Goal: Task Accomplishment & Management: Use online tool/utility

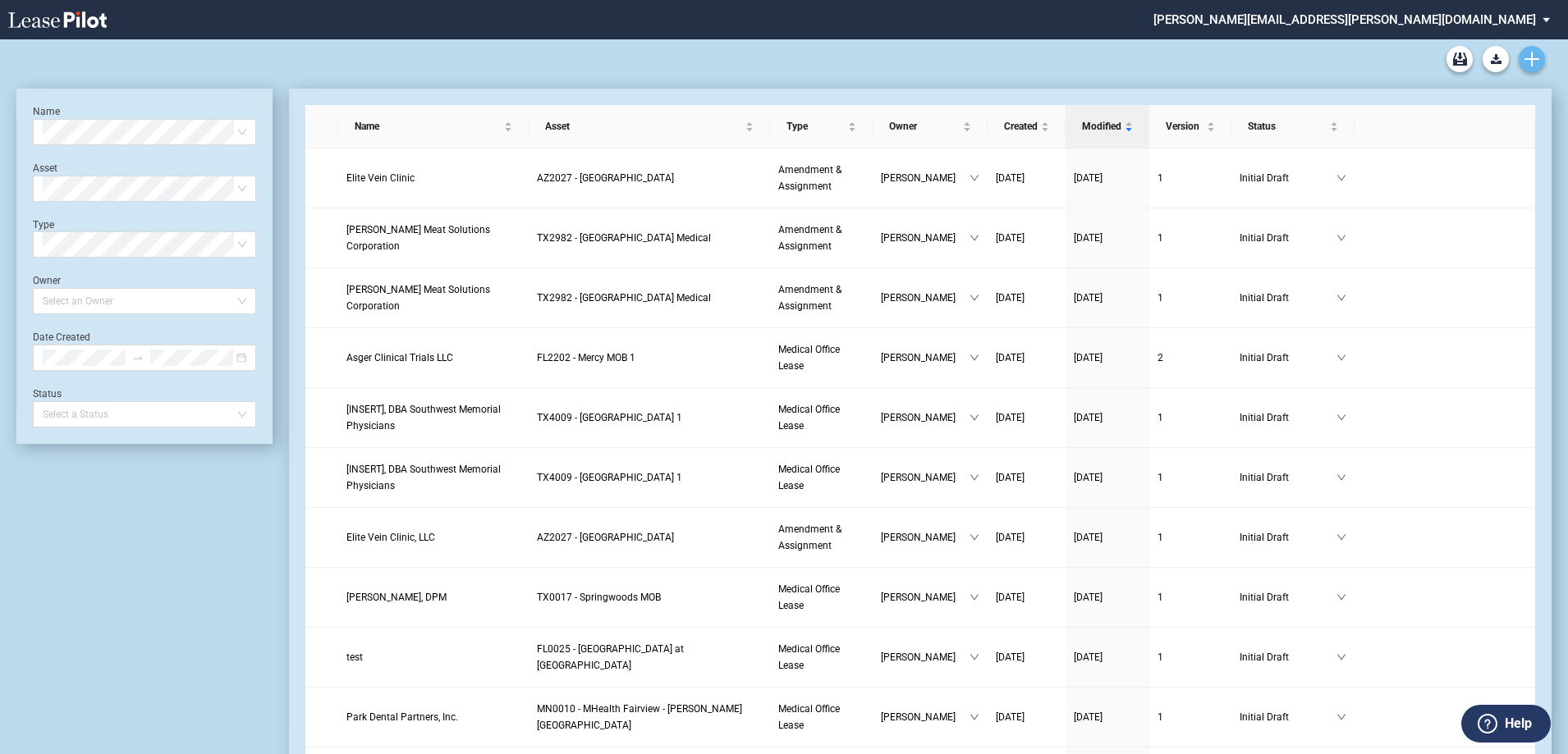
click at [1534, 56] on icon "Create new document" at bounding box center [1531, 59] width 15 height 15
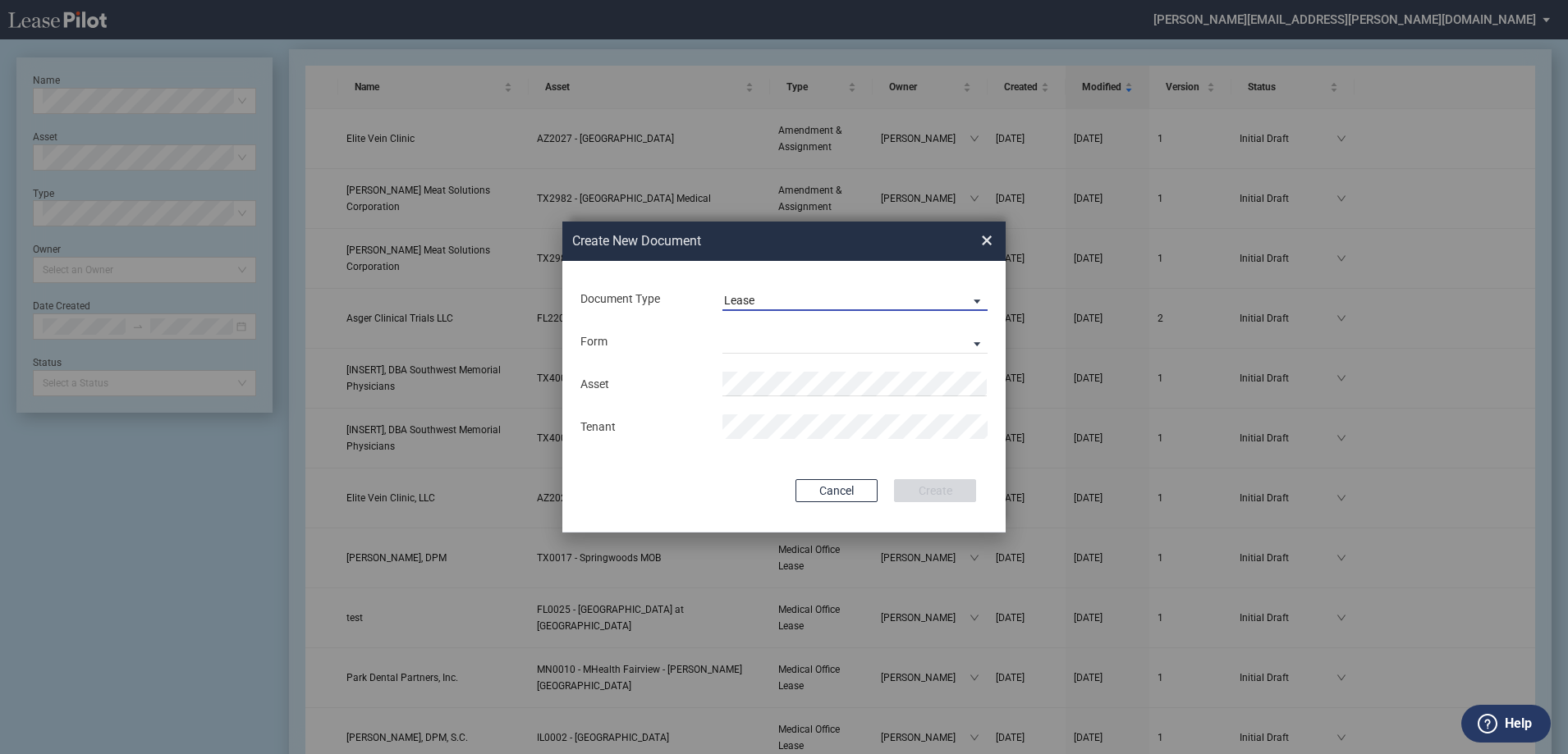
click at [978, 297] on span "Document Type: \aLease\a" at bounding box center [973, 300] width 19 height 17
click at [881, 341] on md-option "Amendment" at bounding box center [857, 340] width 291 height 39
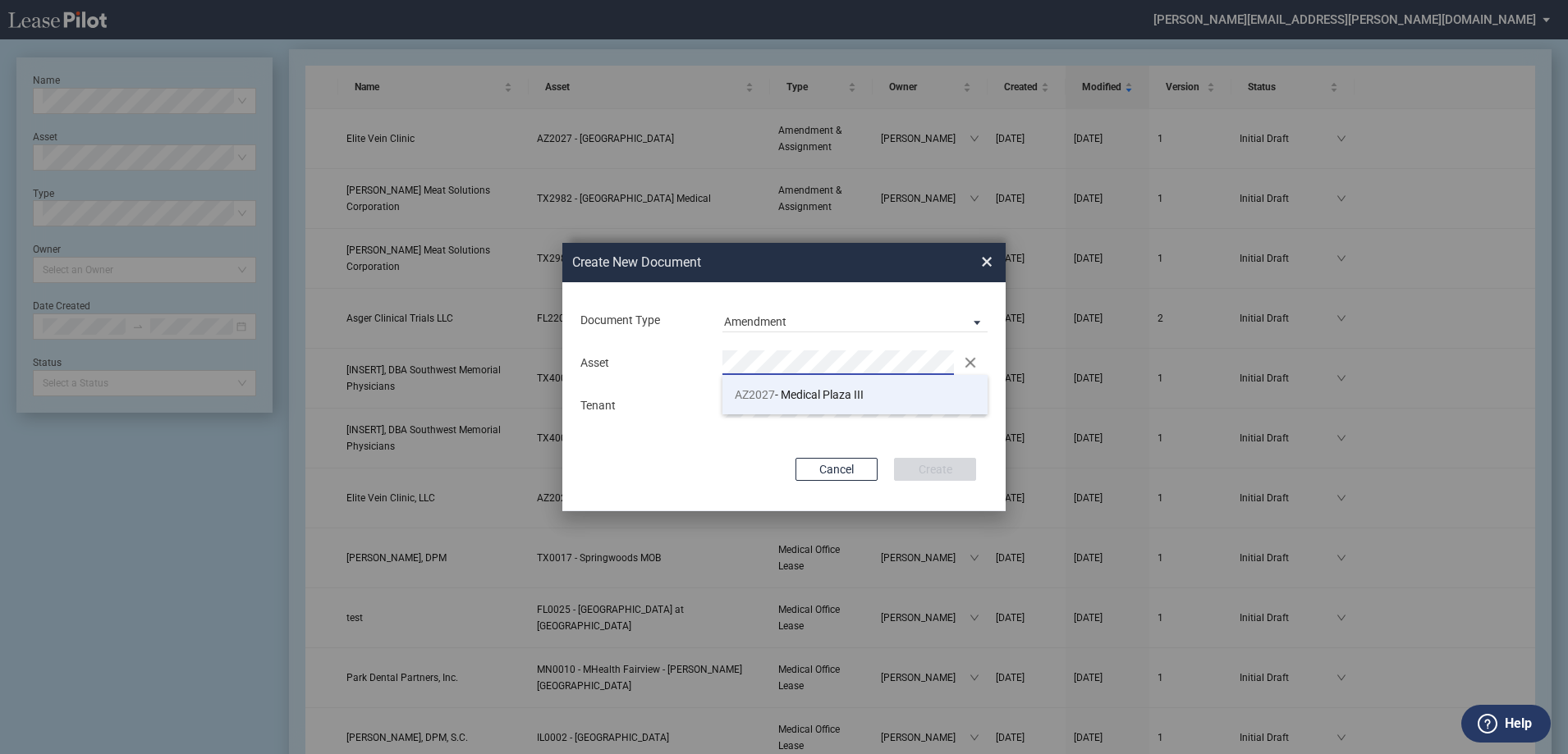
click at [780, 395] on span "AZ2027 - Medical Plaza III" at bounding box center [799, 394] width 129 height 13
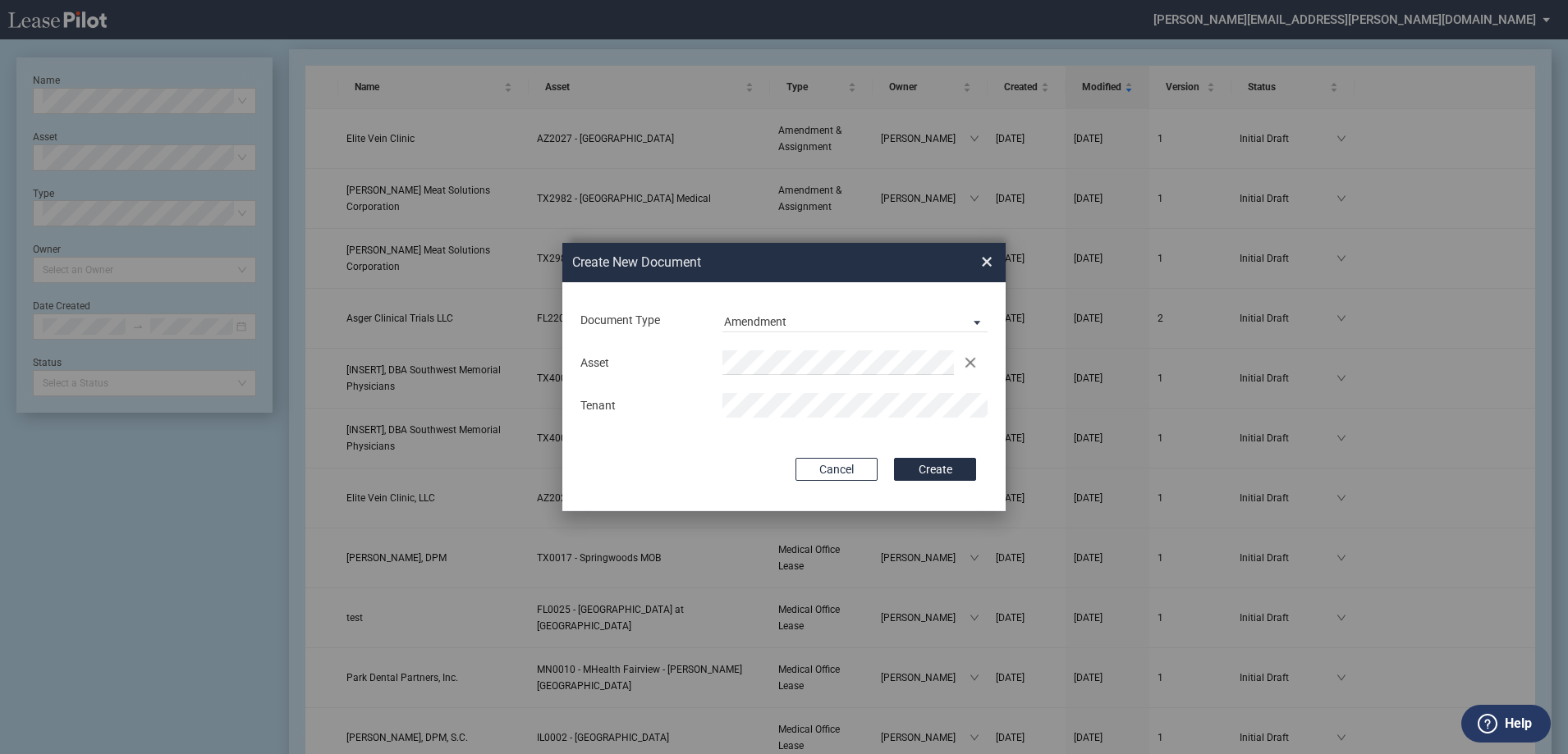
click at [894, 458] on button "Create" at bounding box center [934, 470] width 82 height 23
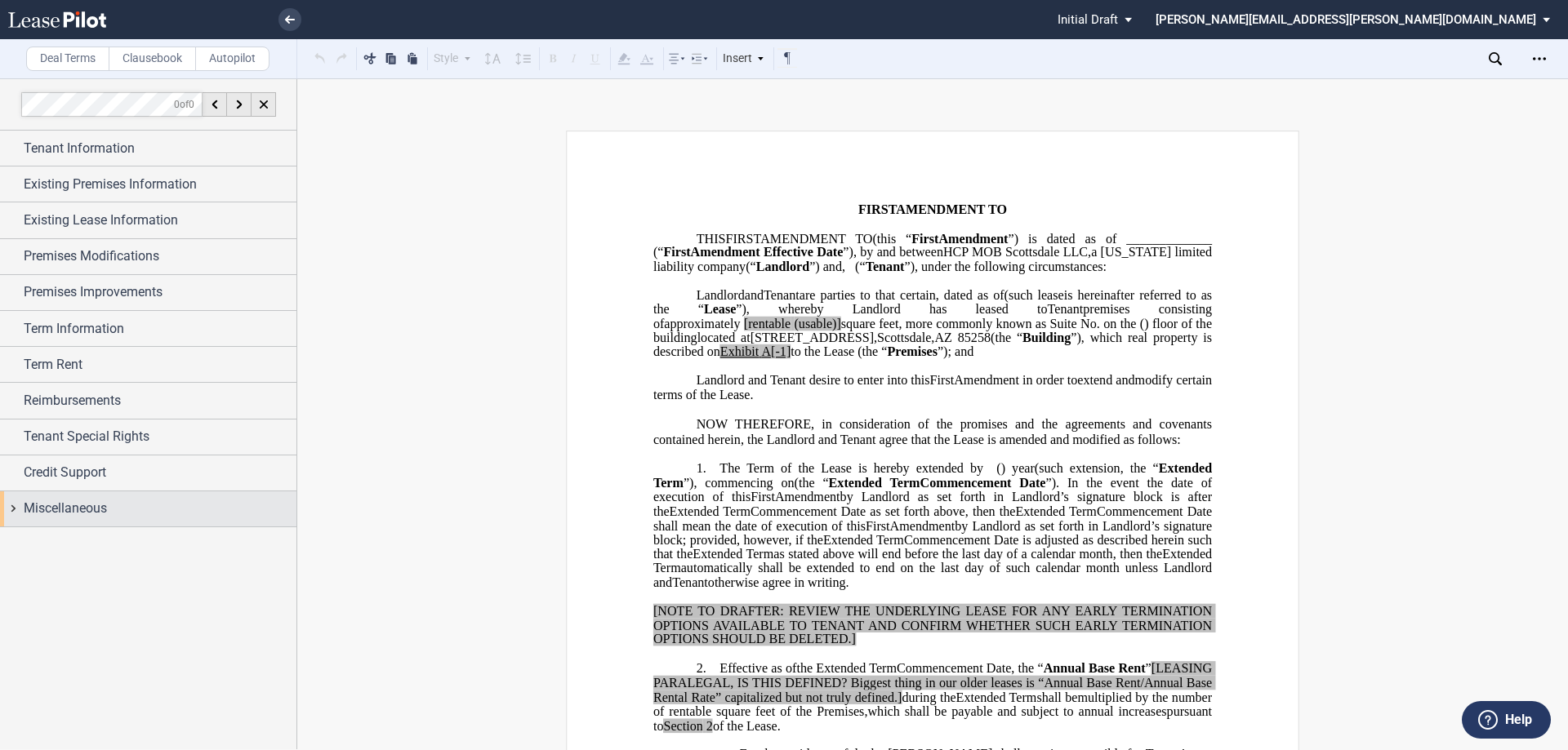
click at [107, 501] on span "Miscellaneous" at bounding box center [65, 508] width 83 height 19
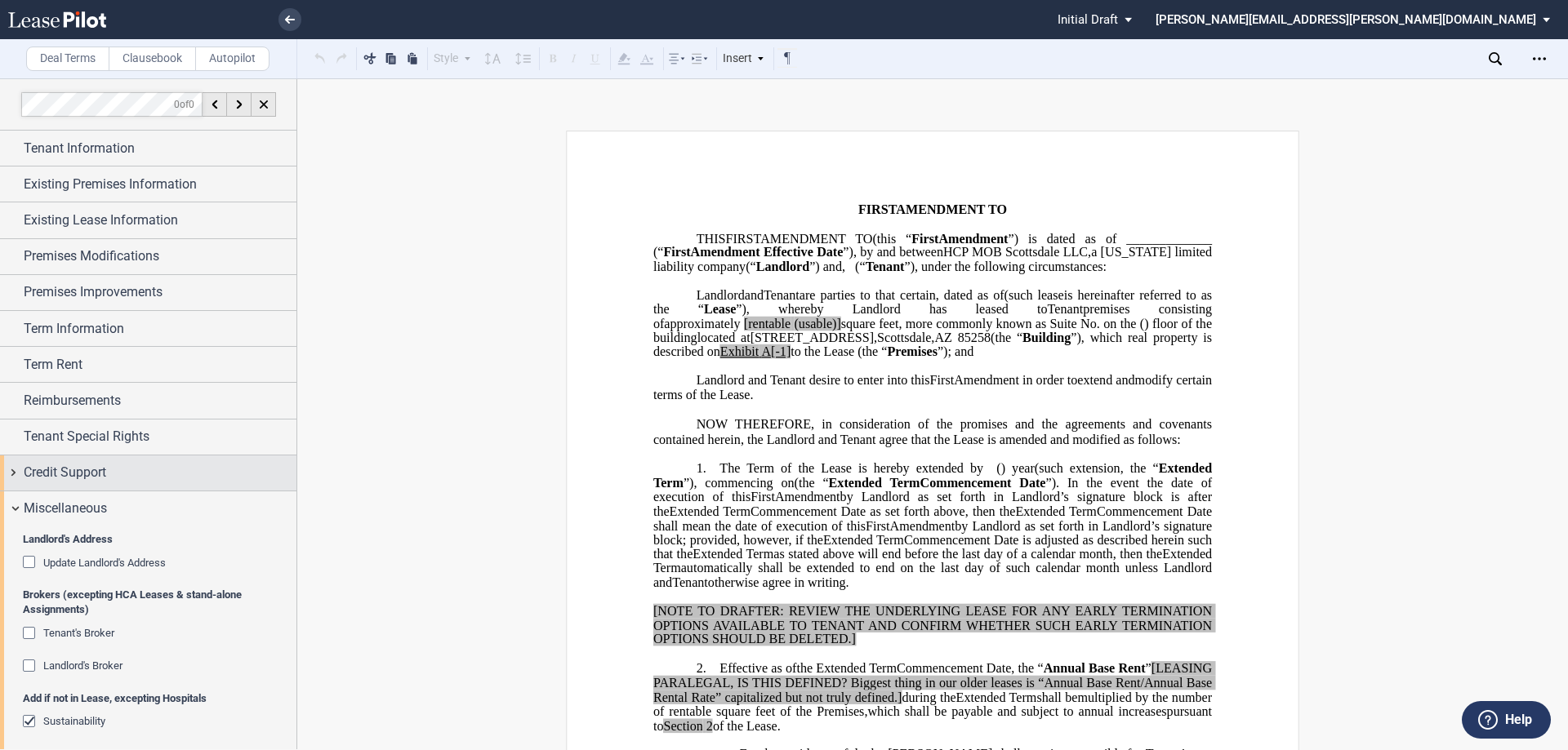
scroll to position [283, 0]
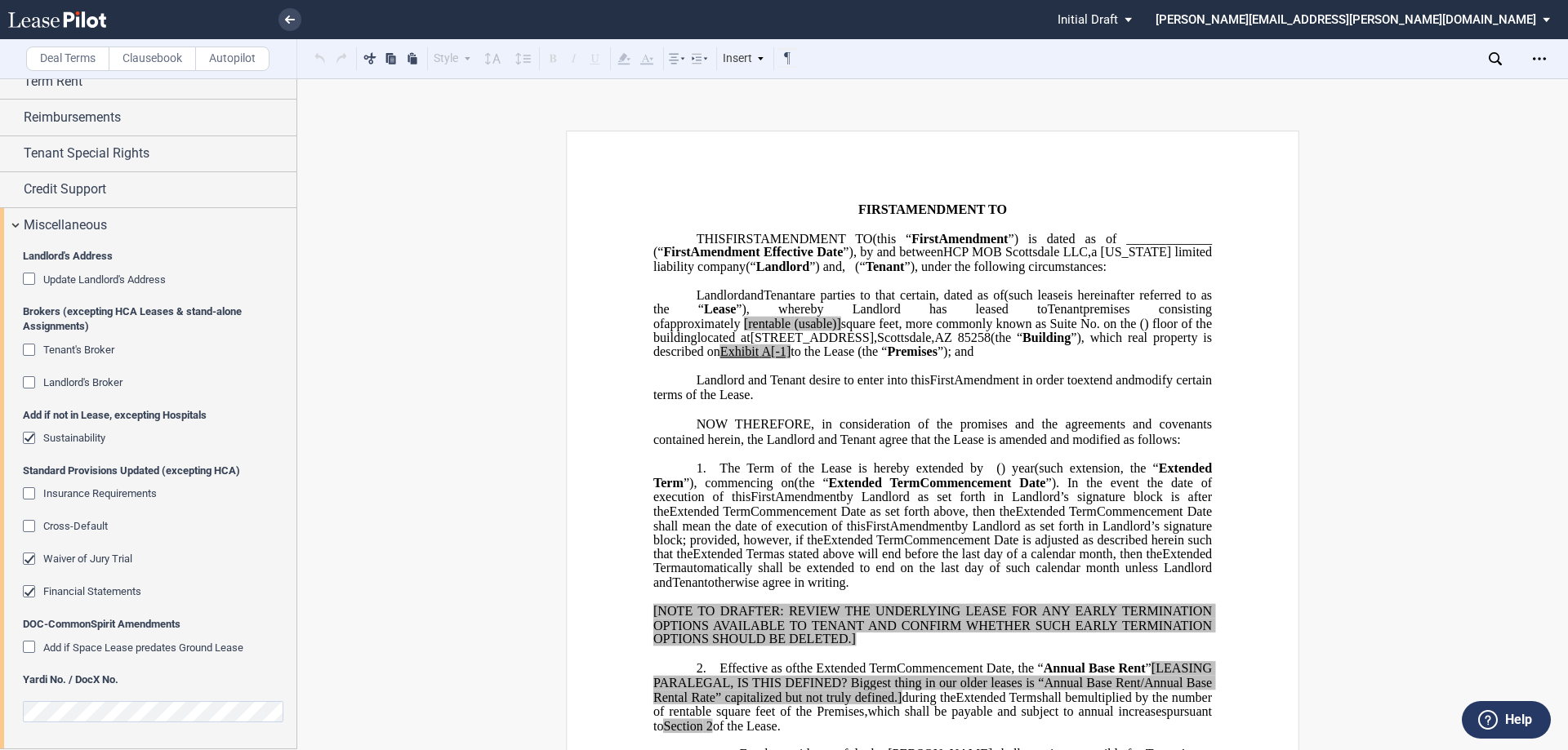
click at [32, 526] on div "Cross-Default" at bounding box center [31, 528] width 17 height 17
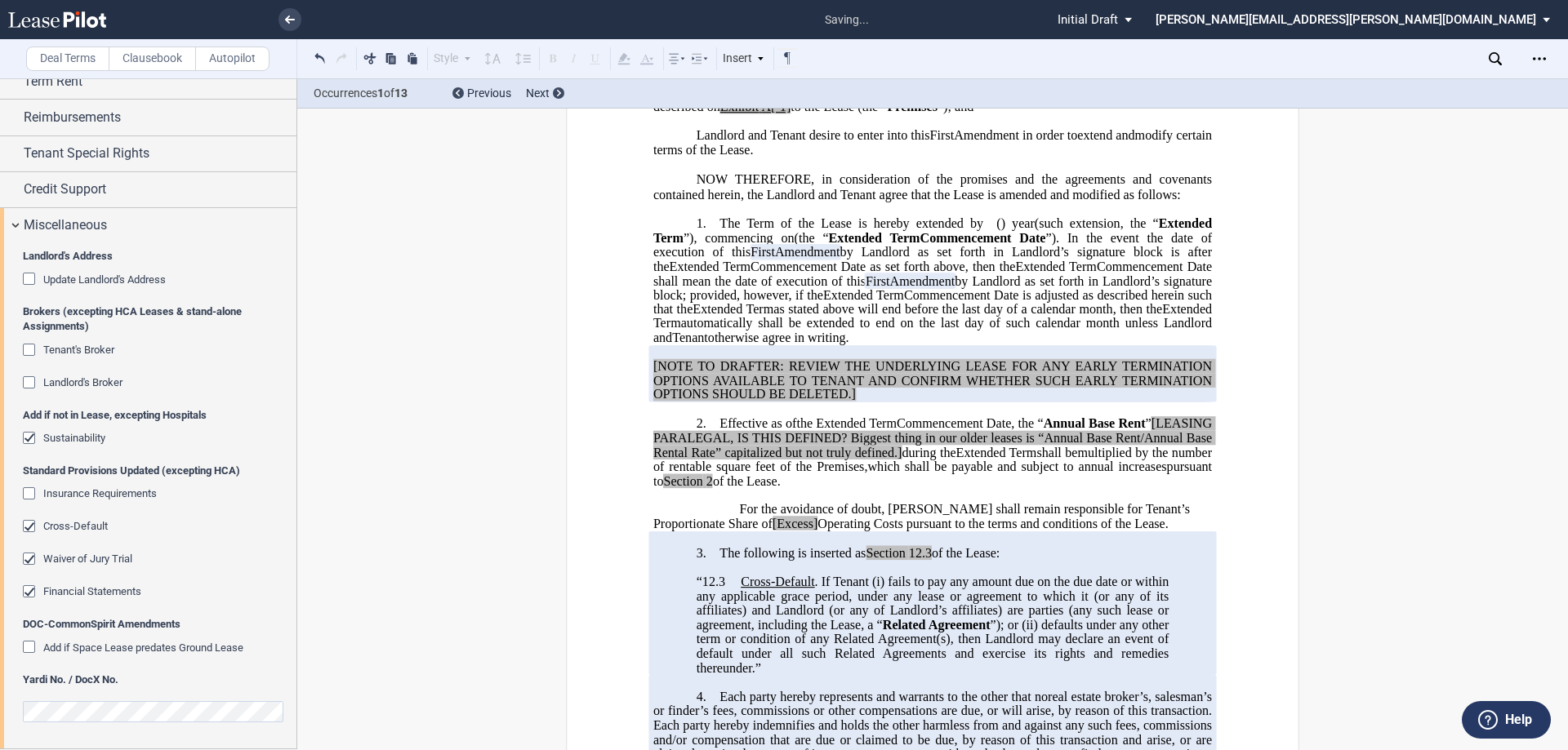
scroll to position [490, 0]
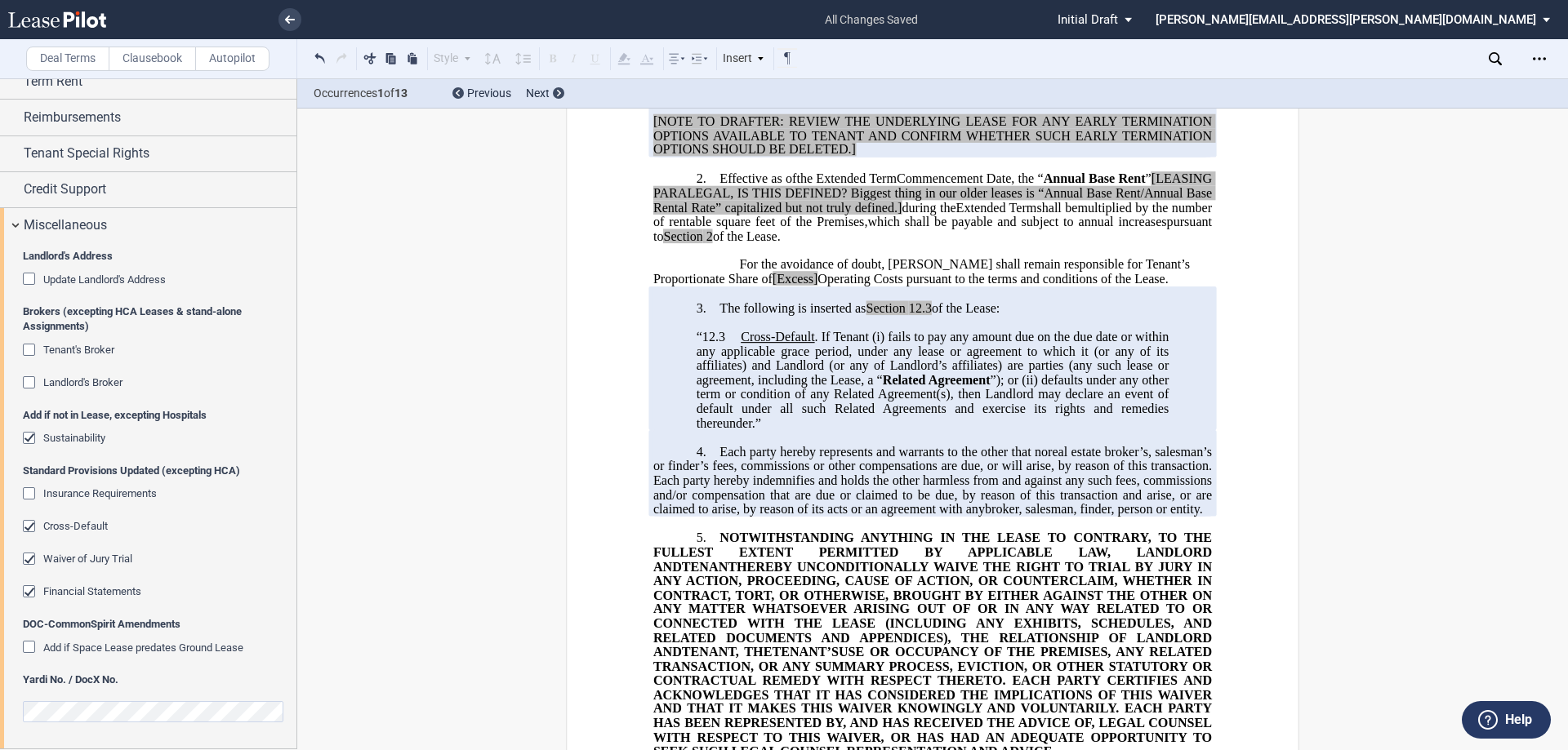
click at [746, 430] on span "defaults under any other term or condition of any Related Agreement(s), then La…" at bounding box center [935, 400] width 476 height 57
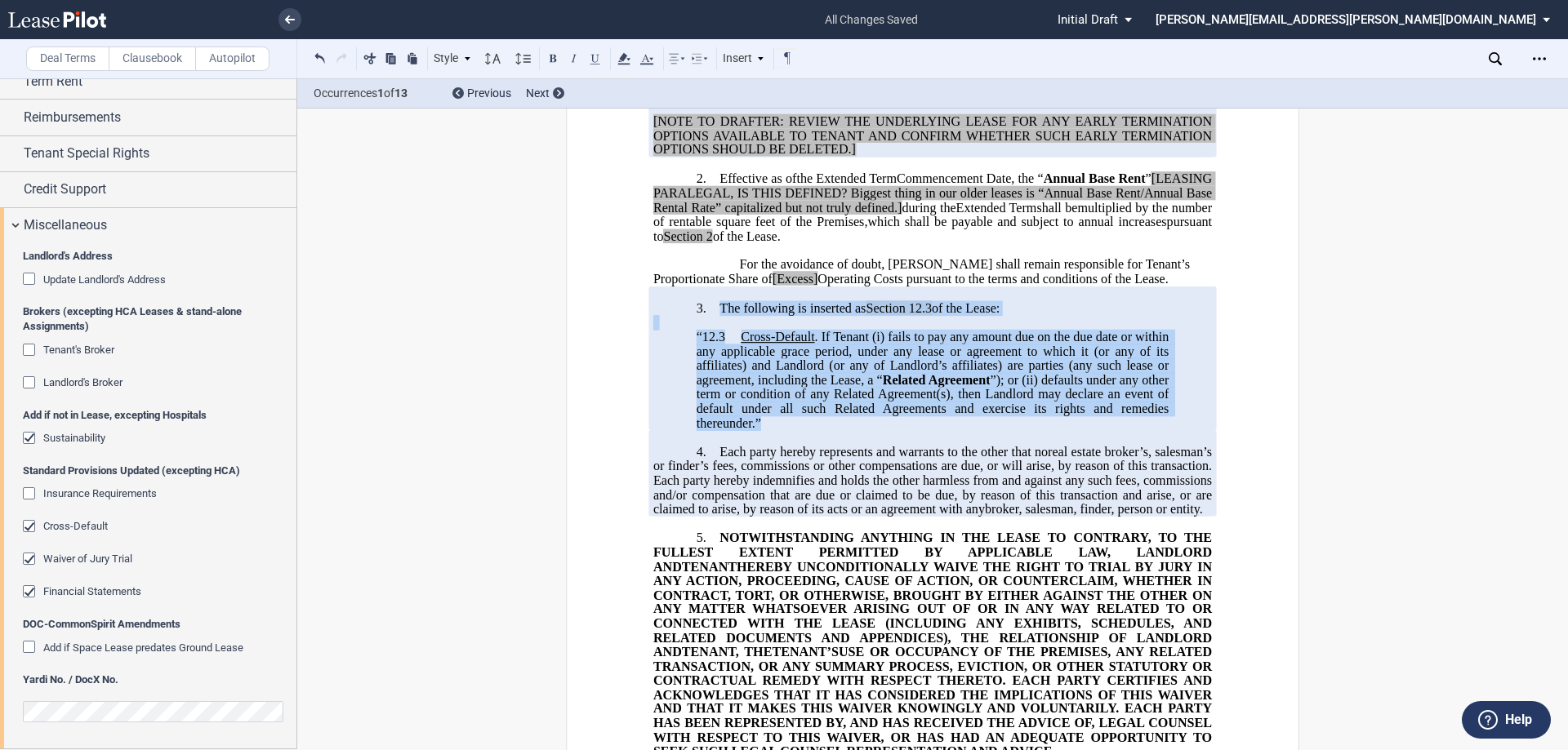
drag, startPoint x: 718, startPoint y: 350, endPoint x: 978, endPoint y: 465, distance: 284.3
click at [978, 430] on div "!!SET_LEVEL_0!! !!LEASE_LEVEL_1!! 3. The following is inserted as Section 12.3 …" at bounding box center [933, 358] width 559 height 144
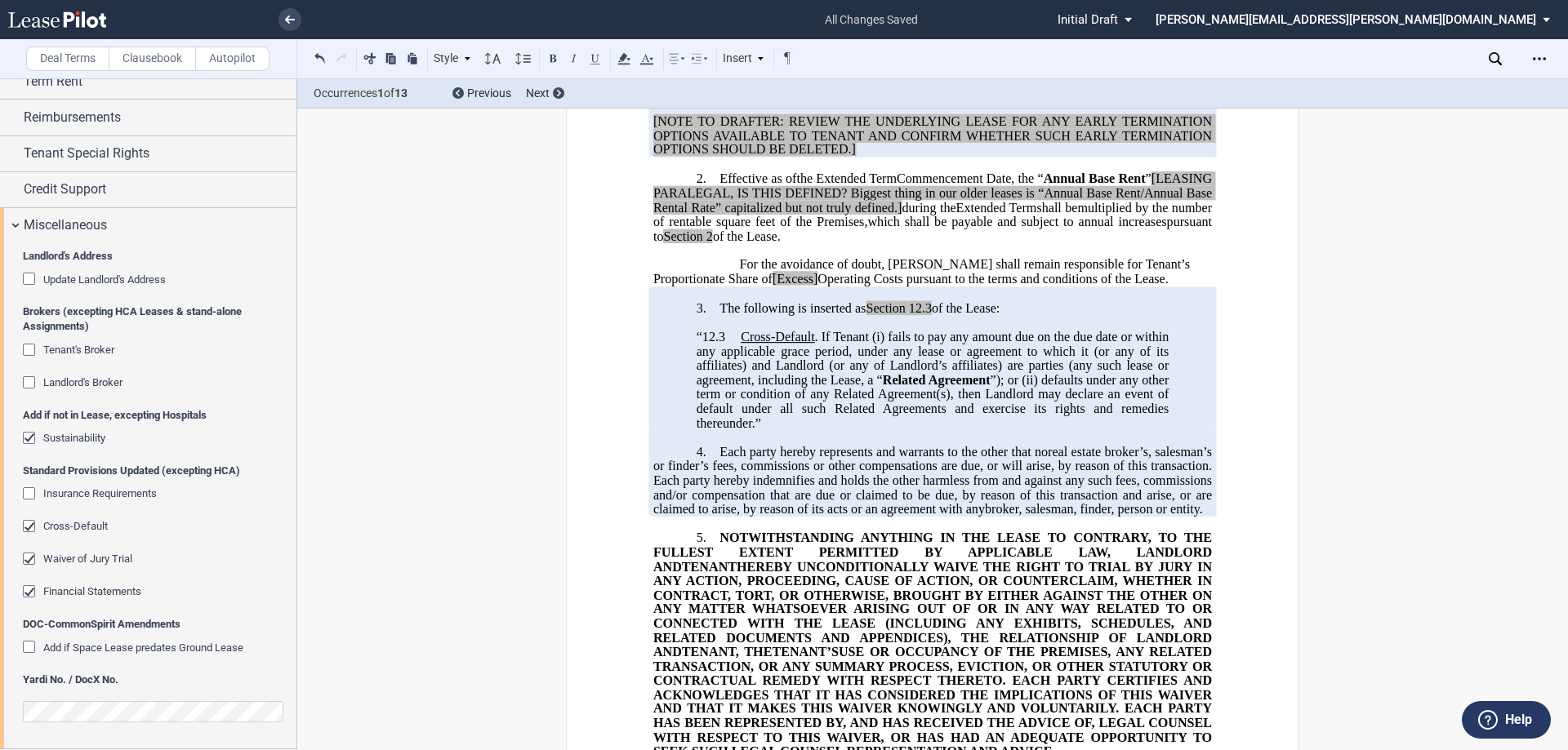
drag, startPoint x: 736, startPoint y: 403, endPoint x: 713, endPoint y: 431, distance: 36.2
click at [712, 430] on span "defaults under any other term or condition of any Related Agreement(s), then La…" at bounding box center [935, 400] width 476 height 57
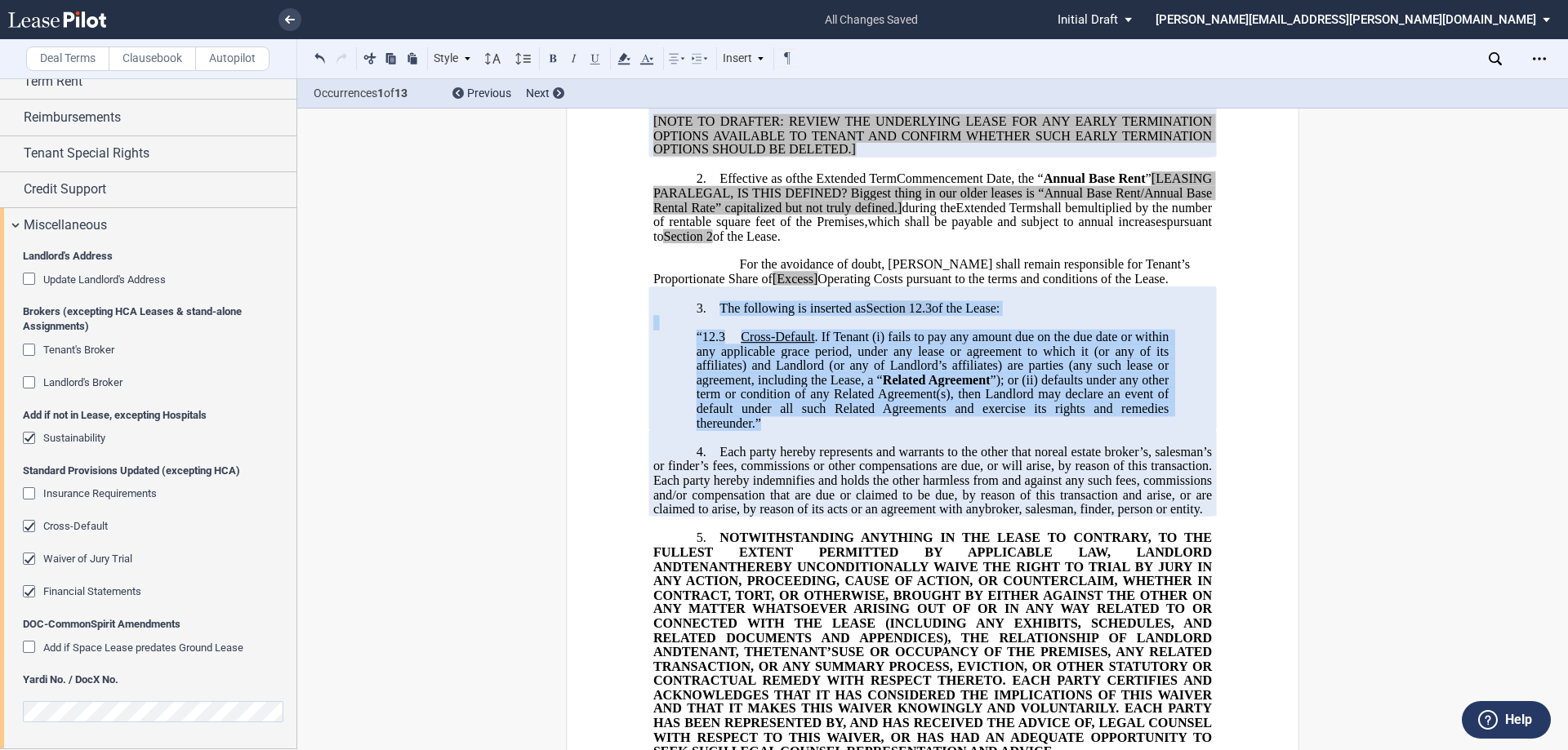
drag, startPoint x: 769, startPoint y: 464, endPoint x: 714, endPoint y: 352, distance: 124.8
click at [714, 352] on div "!!SET_LEVEL_0!! !!LEASE_LEVEL_1!! 3. The following is inserted as Section 12.3 …" at bounding box center [933, 358] width 559 height 144
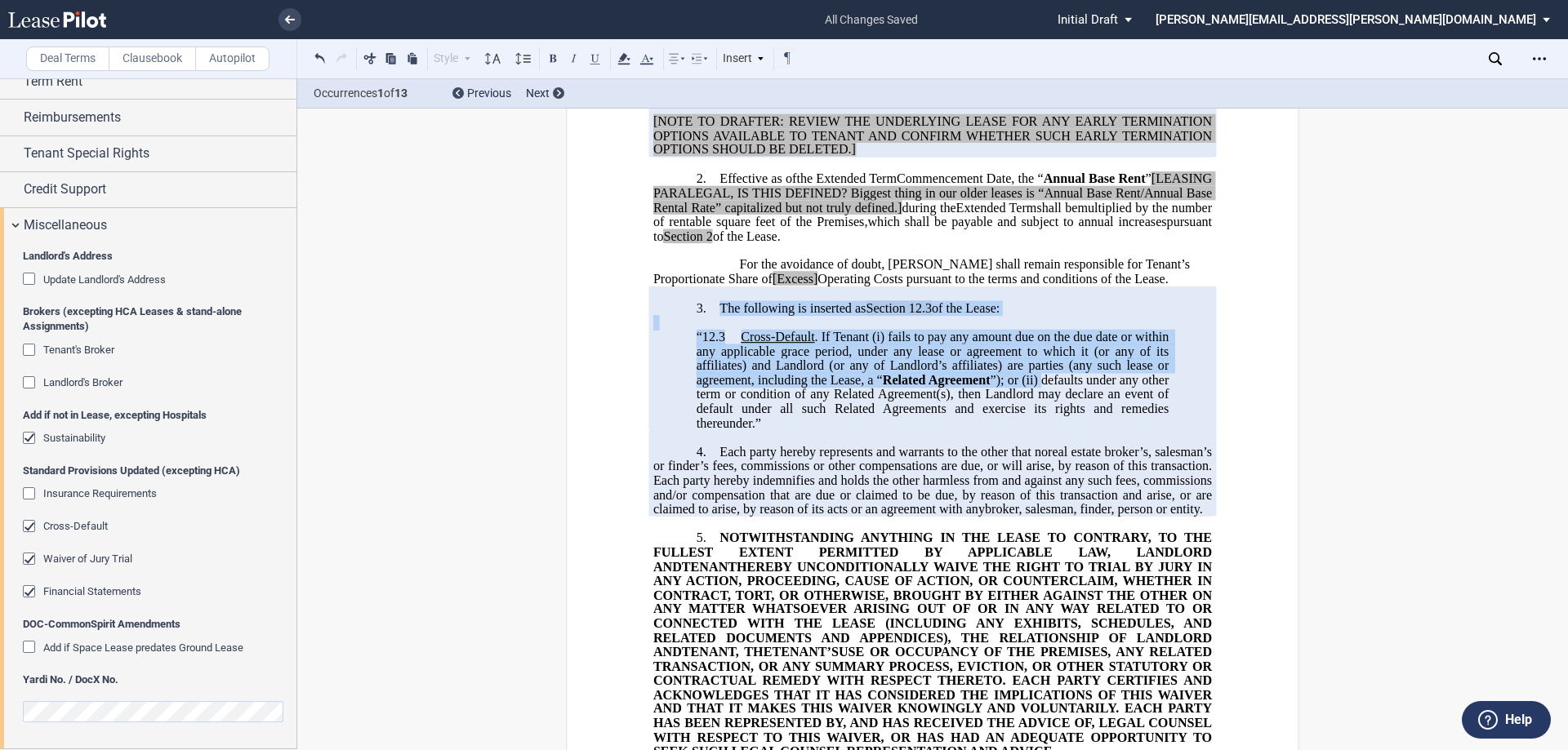
copy div "The following is inserted as Section 12.3 of the Lease: “12.3 Cross-Default . I…"
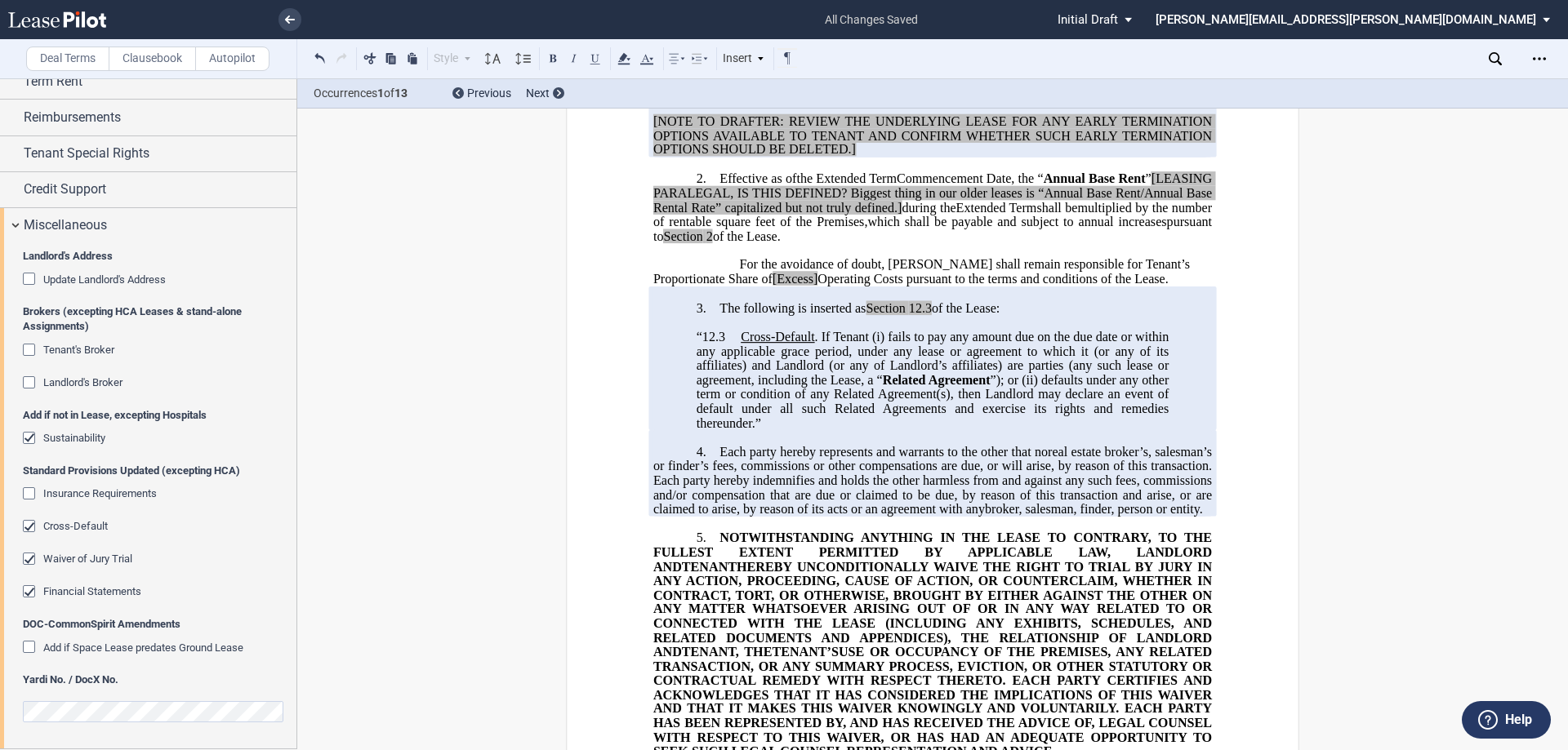
click at [732, 430] on span "defaults under any other term or condition of any Related Agreement(s), then La…" at bounding box center [935, 400] width 476 height 57
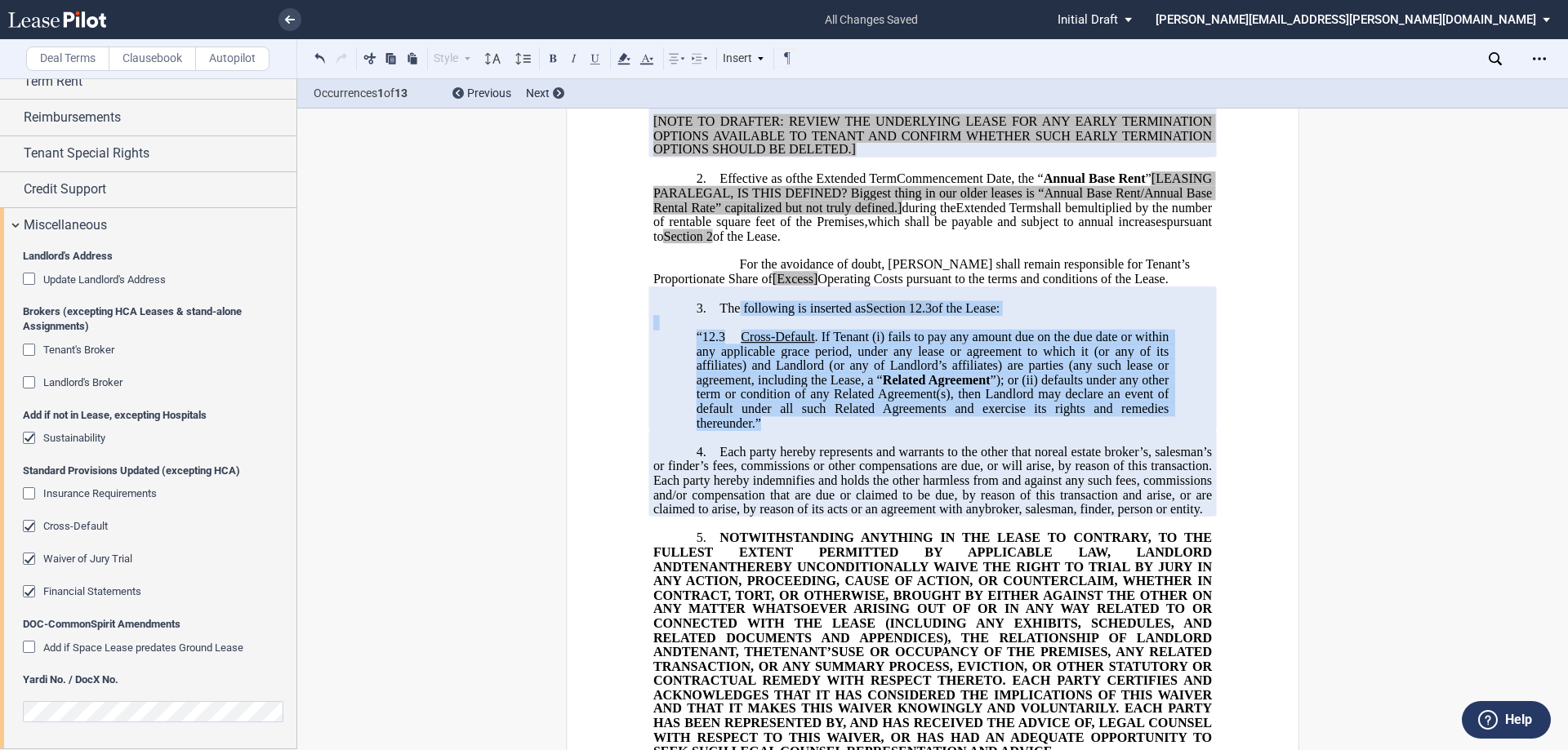
drag, startPoint x: 775, startPoint y: 467, endPoint x: 737, endPoint y: 346, distance: 126.8
click at [737, 346] on div "!!SET_LEVEL_0!! !!LEASE_LEVEL_1!! 3. The following is inserted as Section 12.3 …" at bounding box center [933, 358] width 559 height 144
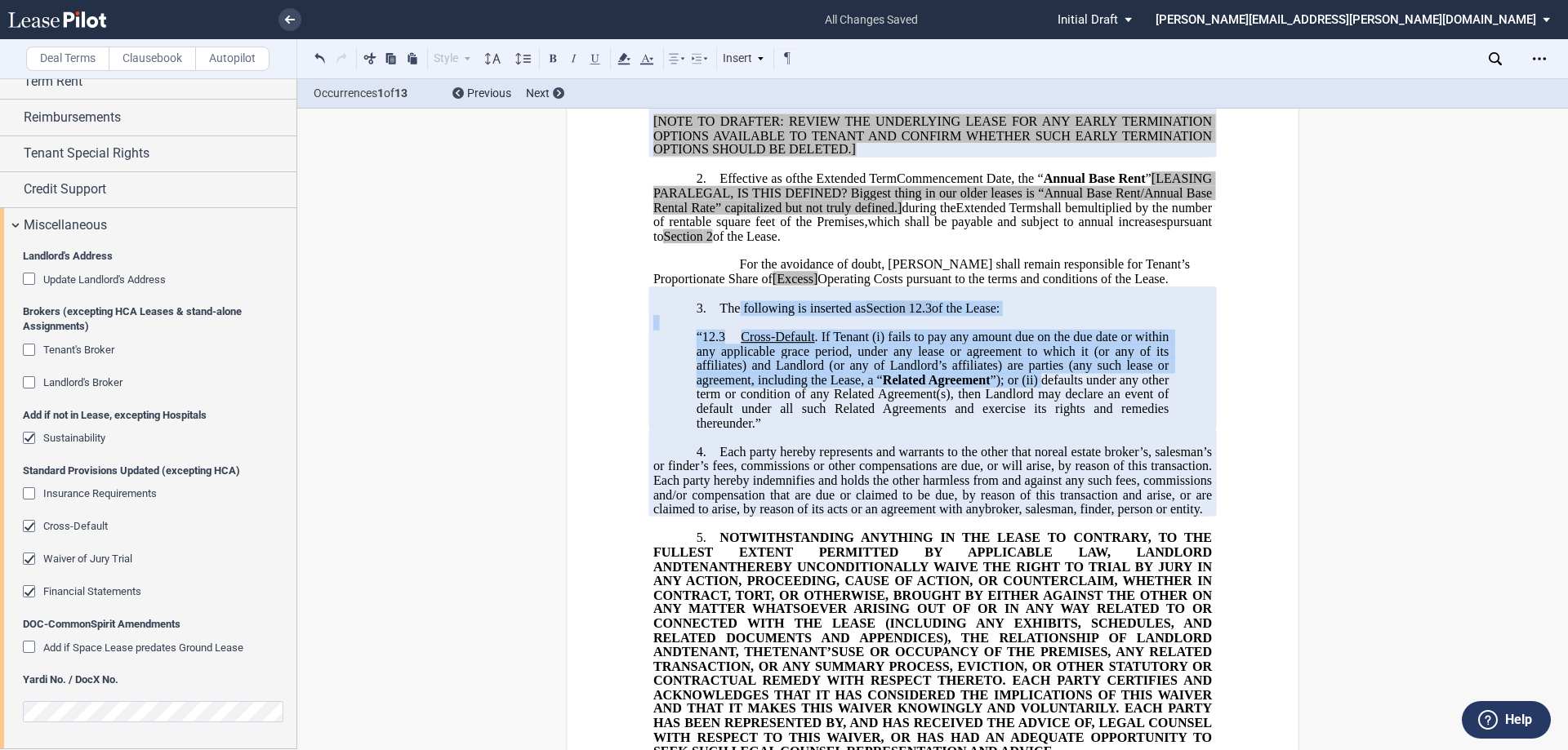
copy div "following is inserted as Section 12.3 of the Lease: “12.3 Cross-Default . If Te…"
